Goal: Task Accomplishment & Management: Complete application form

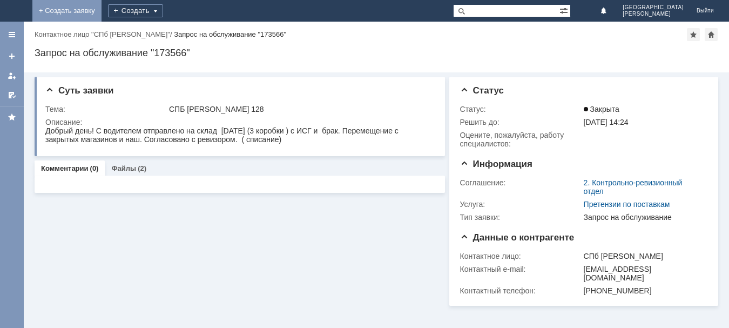
click at [102, 12] on link "+ Создать заявку" at bounding box center [66, 11] width 69 height 22
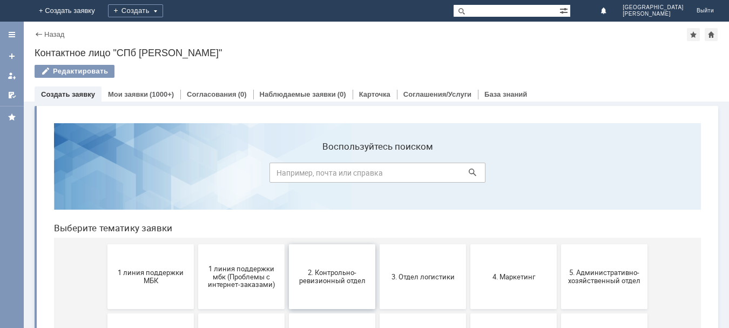
drag, startPoint x: 340, startPoint y: 276, endPoint x: 385, endPoint y: 391, distance: 123.5
click at [340, 276] on span "2. Контрольно-ревизионный отдел" at bounding box center [332, 277] width 80 height 16
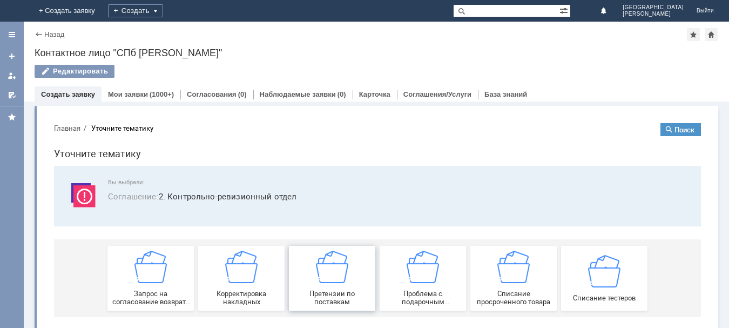
click at [324, 276] on img at bounding box center [332, 267] width 32 height 32
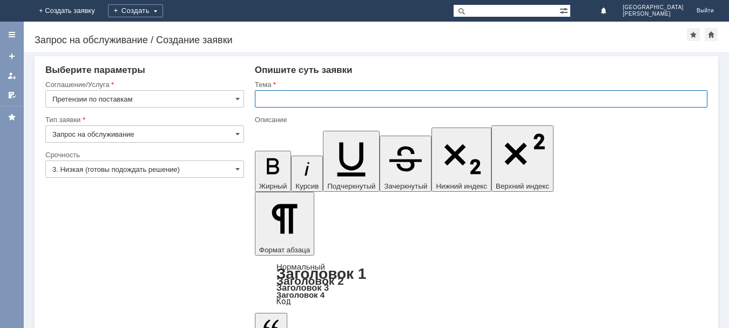
click at [269, 99] on input "text" at bounding box center [481, 98] width 453 height 17
type input "с"
type input "СПБ [PERSON_NAME] 128"
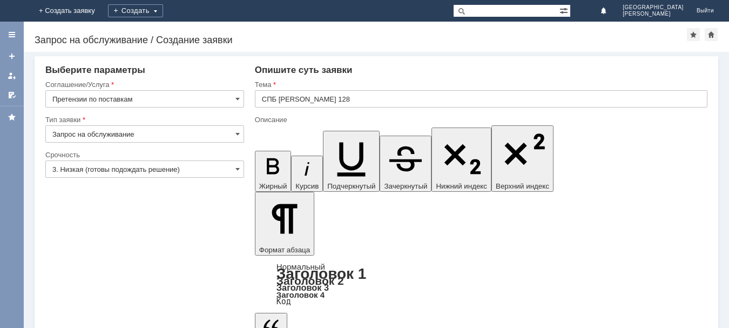
drag, startPoint x: 298, startPoint y: 2938, endPoint x: 263, endPoint y: 2933, distance: 36.1
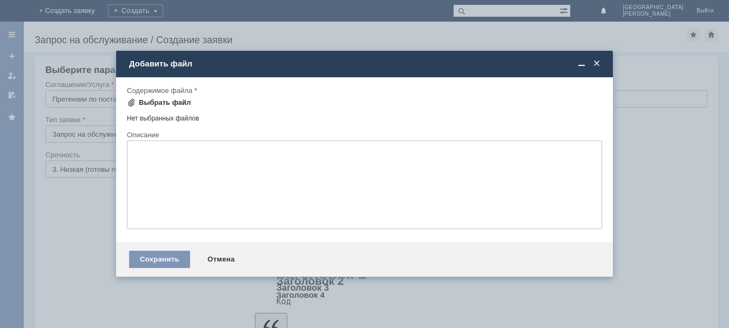
click at [152, 106] on div "Выбрать файл" at bounding box center [165, 102] width 52 height 9
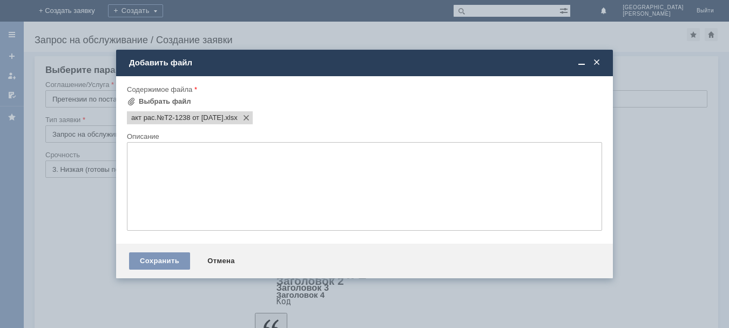
scroll to position [0, 0]
click at [181, 261] on div "Сохранить" at bounding box center [159, 260] width 61 height 17
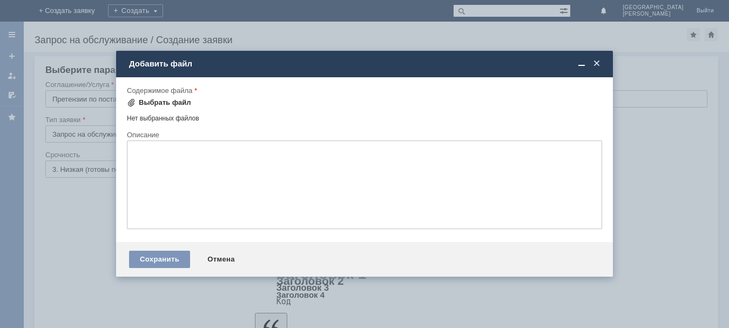
click at [176, 105] on div "Выбрать файл" at bounding box center [165, 102] width 52 height 9
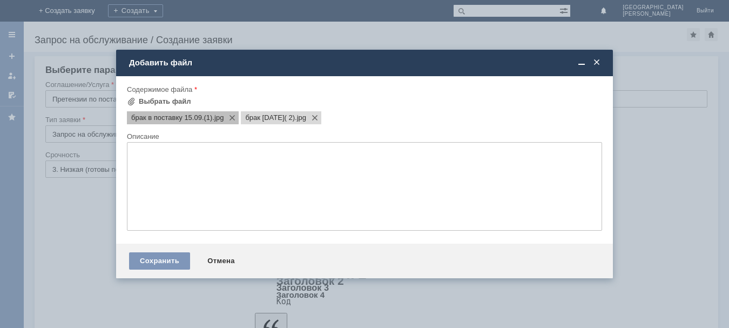
click at [172, 119] on span "брак в поставку 15.09.(1)" at bounding box center [171, 117] width 81 height 9
click at [176, 261] on div "Сохранить" at bounding box center [159, 260] width 61 height 17
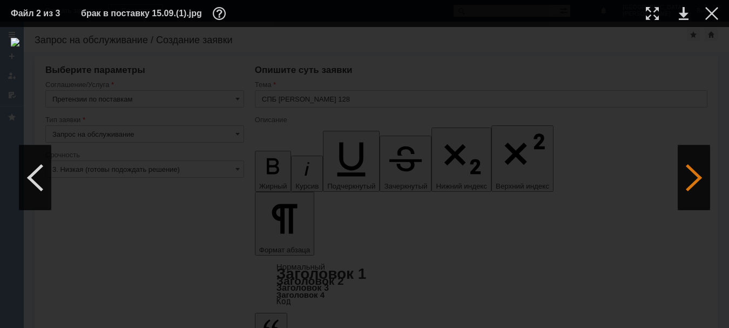
click at [684, 177] on div at bounding box center [694, 177] width 32 height 65
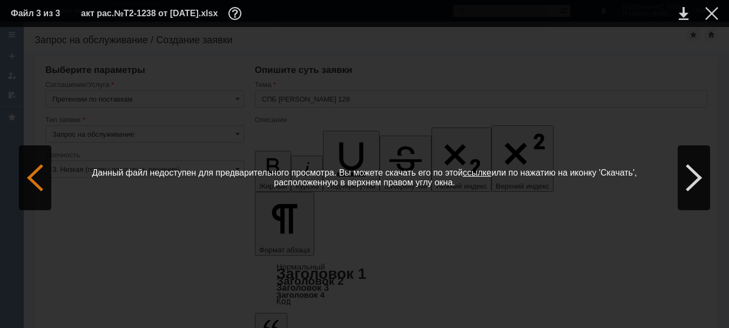
click at [43, 179] on div at bounding box center [35, 177] width 32 height 65
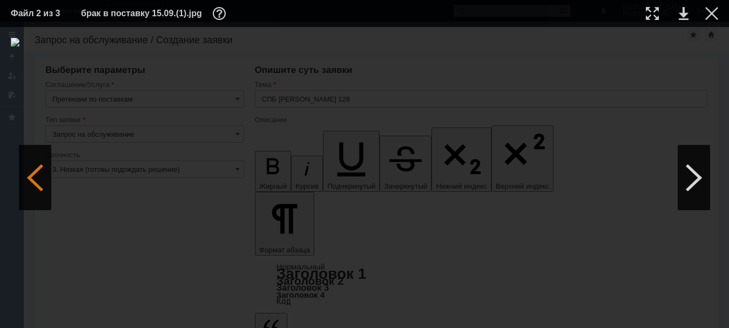
click at [43, 179] on div at bounding box center [35, 177] width 32 height 65
click at [720, 13] on table "Файл 1 из 3 брак [DATE]( 2).jpg" at bounding box center [364, 13] width 729 height 27
click at [708, 14] on div at bounding box center [712, 13] width 13 height 13
